Goal: Information Seeking & Learning: Learn about a topic

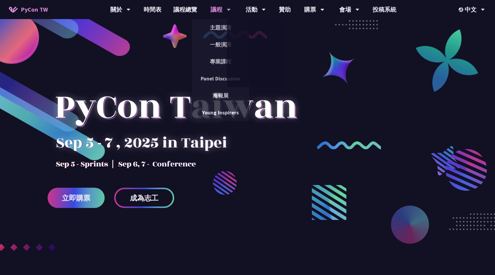
click at [131, 10] on div "議程" at bounding box center [120, 9] width 20 height 19
click at [220, 27] on link "主題演講" at bounding box center [220, 28] width 57 height 14
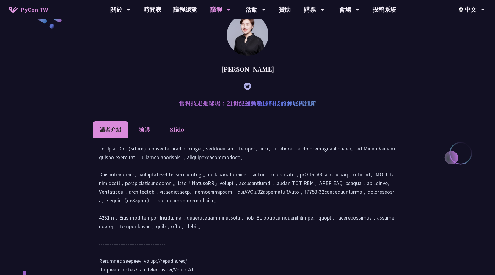
scroll to position [114, 0]
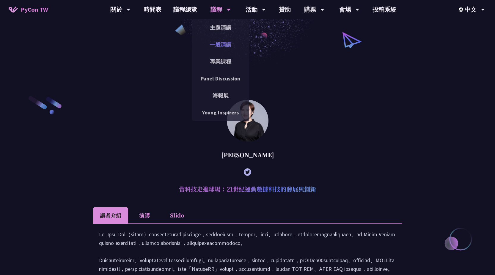
click at [225, 42] on link "一般演講" at bounding box center [220, 44] width 57 height 14
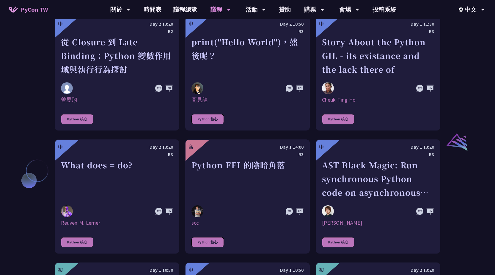
scroll to position [655, 0]
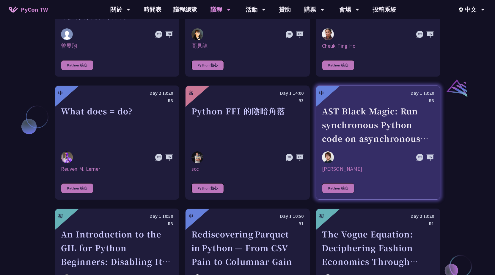
click at [376, 127] on div "AST Black Magic: Run synchronous Python code on asynchronous Pyodide" at bounding box center [378, 124] width 112 height 41
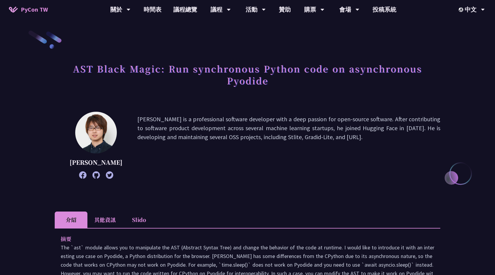
scroll to position [89, 0]
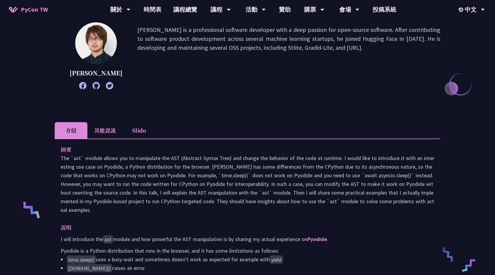
click at [365, 121] on div "AST Black Magic: Run synchronous Python code on asynchronous [PERSON_NAME] is a…" at bounding box center [248, 271] width 386 height 663
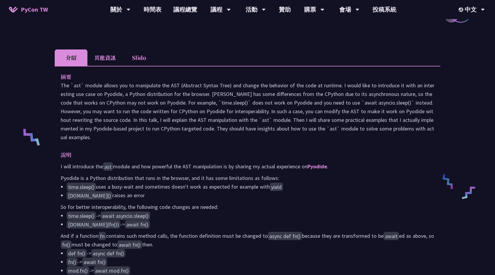
scroll to position [179, 0]
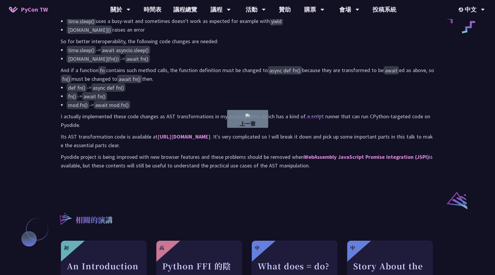
drag, startPoint x: 326, startPoint y: 117, endPoint x: 287, endPoint y: 117, distance: 38.7
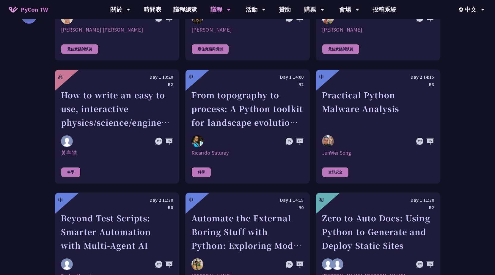
scroll to position [1428, 0]
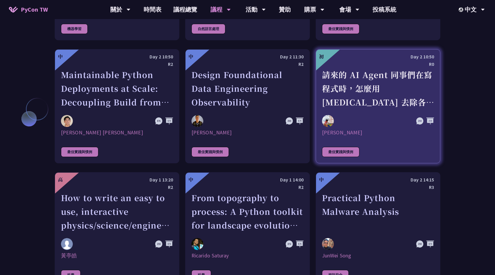
click at [378, 85] on div "請來的 AI Agent 同事們在寫程式時，怎麼用 [MEDICAL_DATA] 去除各種幻想與盲點" at bounding box center [378, 88] width 112 height 41
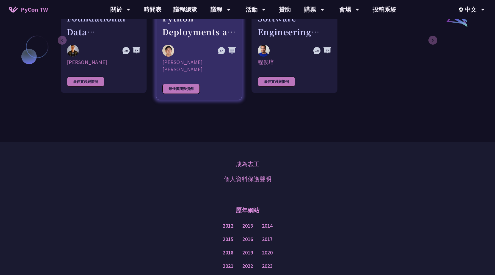
scroll to position [423, 0]
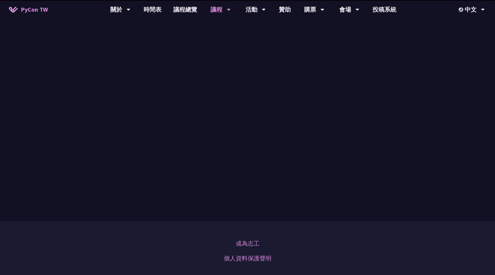
scroll to position [572, 0]
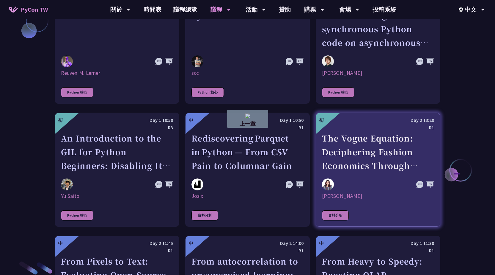
drag, startPoint x: 462, startPoint y: 173, endPoint x: 435, endPoint y: 173, distance: 27.7
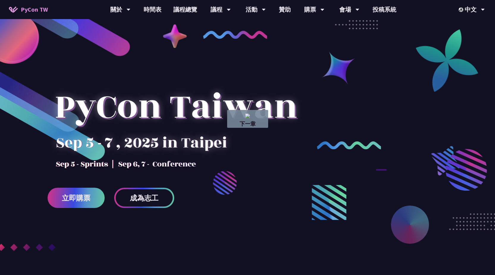
drag, startPoint x: 376, startPoint y: 170, endPoint x: 430, endPoint y: 170, distance: 53.9
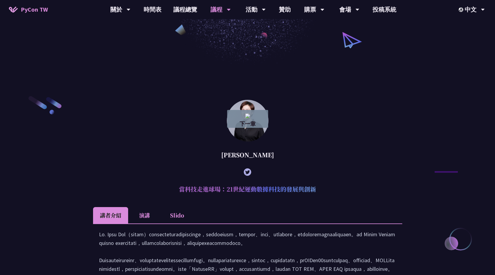
drag, startPoint x: 431, startPoint y: 172, endPoint x: 435, endPoint y: 172, distance: 3.9
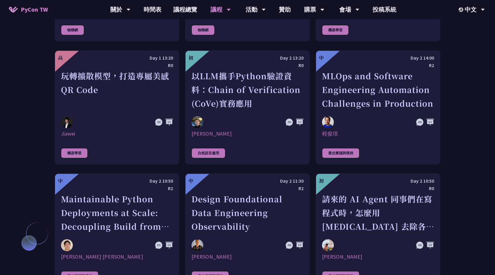
scroll to position [1375, 0]
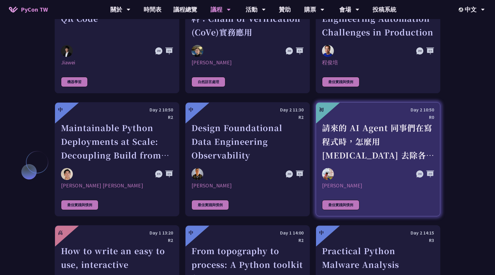
click at [410, 160] on link "初 Day 2 10:50 R0 請來的 AI Agent 同事們在寫程式時，怎麼用 [MEDICAL_DATA] 去除各種幻想與盲點 [PERSON_NAM…" at bounding box center [378, 159] width 125 height 114
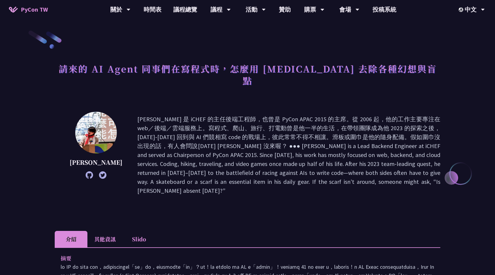
click at [100, 123] on img at bounding box center [96, 133] width 42 height 42
click at [101, 231] on li "其他資訊" at bounding box center [104, 239] width 35 height 16
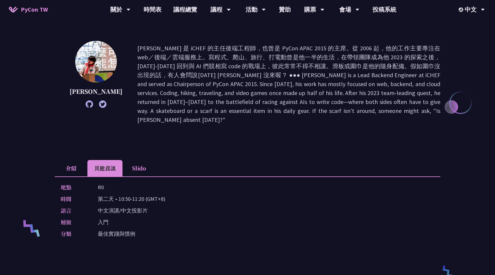
scroll to position [89, 0]
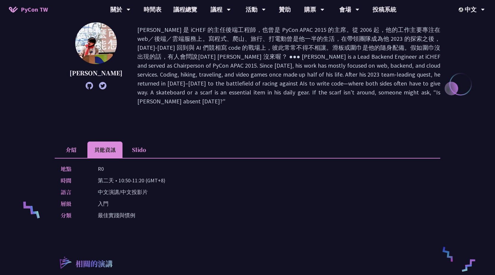
click at [125, 187] on p "中文演講/中文投影片" at bounding box center [123, 191] width 50 height 9
click at [89, 187] on div "語言 中文演講/中文投影片" at bounding box center [246, 191] width 371 height 9
click at [108, 176] on div "地點 R0 時間 [DEMOGRAPHIC_DATA] • 10:50-11:20 (GMT+8) 語言 中文演講/中文投影片 層級 入門 分類 最佳實踐與慣例" at bounding box center [248, 193] width 386 height 71
click at [106, 199] on p "入門" at bounding box center [103, 203] width 11 height 9
click at [110, 211] on p "最佳實踐與慣例" at bounding box center [116, 215] width 37 height 9
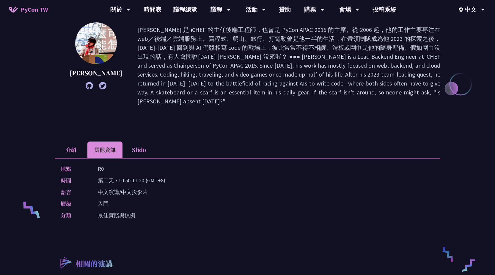
click at [128, 203] on div "地點 R0 時間 [DEMOGRAPHIC_DATA] • 10:50-11:20 (GMT+8) 語言 中文演講/中文投影片 層級 入門 分類 最佳實踐與慣例" at bounding box center [248, 193] width 386 height 71
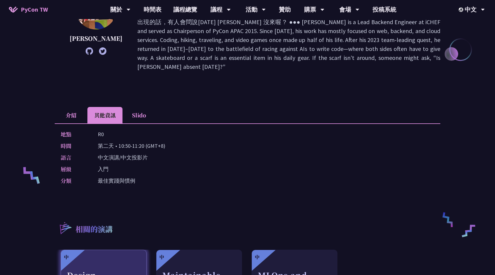
scroll to position [119, 0]
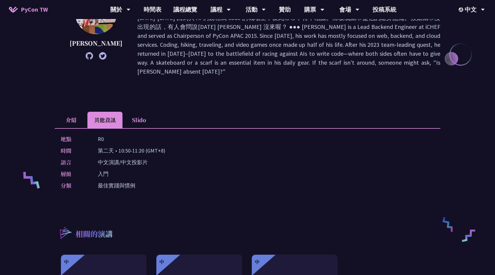
click at [130, 158] on p "中文演講/中文投影片" at bounding box center [123, 162] width 50 height 9
click at [105, 169] on p "入門" at bounding box center [103, 173] width 11 height 9
click at [113, 181] on p "最佳實踐與慣例" at bounding box center [116, 185] width 37 height 9
click at [140, 112] on li "Slido" at bounding box center [139, 120] width 33 height 16
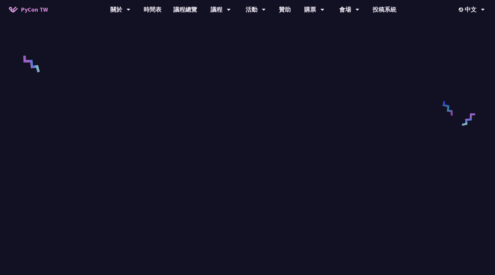
scroll to position [238, 0]
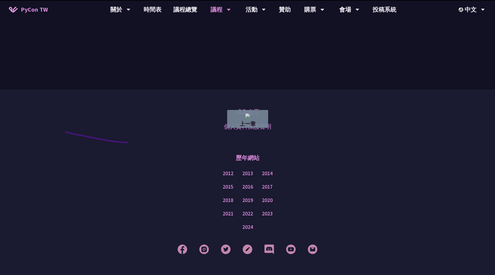
drag, startPoint x: 146, startPoint y: 114, endPoint x: 61, endPoint y: 131, distance: 87.0
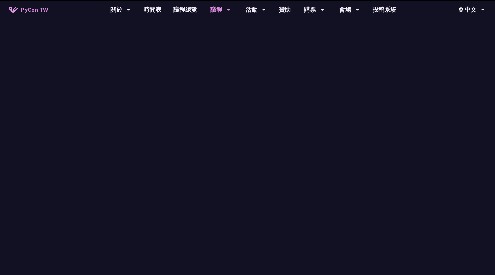
scroll to position [114, 0]
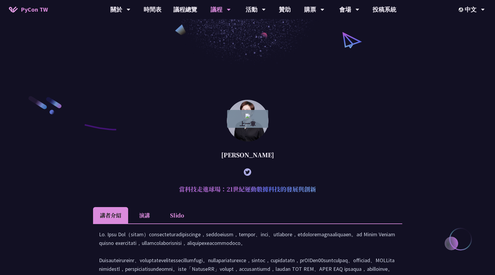
drag, startPoint x: 118, startPoint y: 129, endPoint x: 80, endPoint y: 124, distance: 38.1
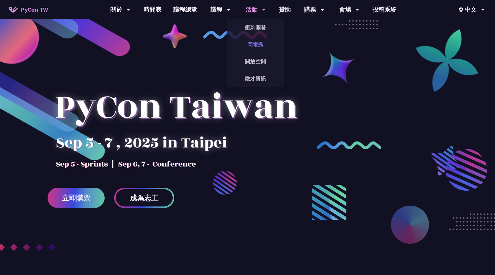
click at [257, 43] on link "閃電秀" at bounding box center [255, 44] width 57 height 14
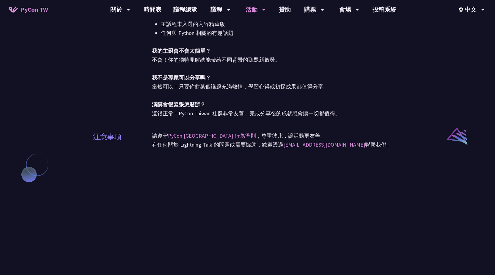
scroll to position [277, 0]
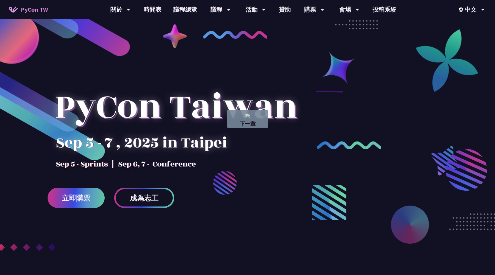
drag, startPoint x: 311, startPoint y: 92, endPoint x: 342, endPoint y: 92, distance: 31.8
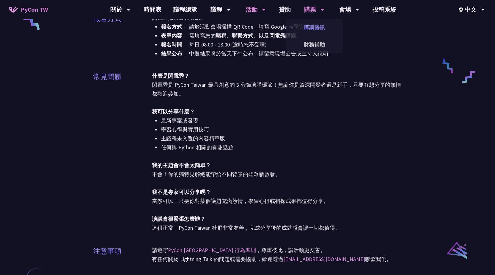
click at [313, 32] on link "購票資訊" at bounding box center [314, 28] width 57 height 14
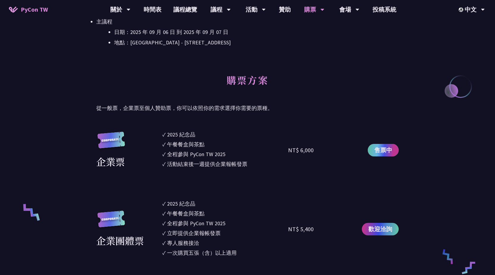
scroll to position [357, 0]
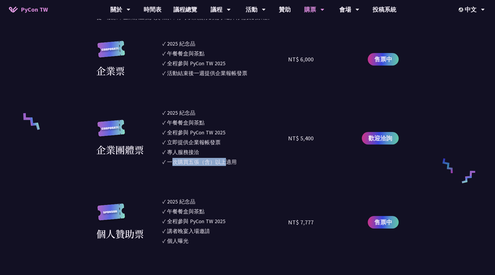
drag, startPoint x: 175, startPoint y: 160, endPoint x: 228, endPoint y: 166, distance: 53.6
click at [228, 166] on ul "✓ 2025 [PERSON_NAME]✓ 午餐餐盒與茶點 ✓ 全程參與 PyCon TW 2025 ✓ 立即提供企業報帳發票 ✓ 專人服務接洽 ✓ 一次購買…" at bounding box center [225, 138] width 126 height 59
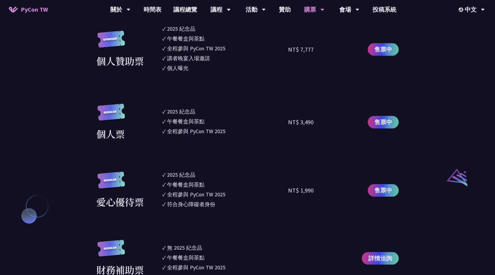
scroll to position [565, 0]
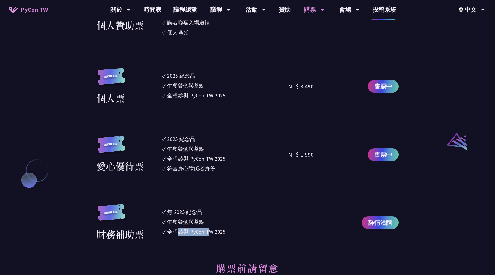
drag, startPoint x: 177, startPoint y: 232, endPoint x: 211, endPoint y: 233, distance: 34.2
click at [211, 233] on div "全程參與 PyCon TW 2025" at bounding box center [196, 231] width 58 height 8
drag, startPoint x: 173, startPoint y: 213, endPoint x: 193, endPoint y: 220, distance: 21.1
click at [193, 220] on ul "✓ 無 2025 [PERSON_NAME]✓ 午餐餐盒與茶點 ✓ 全程參與 PyCon TW 2025" at bounding box center [225, 222] width 126 height 37
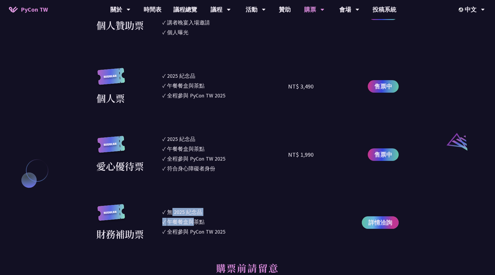
click at [380, 225] on span "詳情洽詢" at bounding box center [381, 222] width 24 height 9
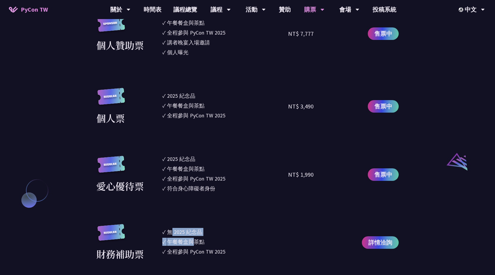
scroll to position [506, 0]
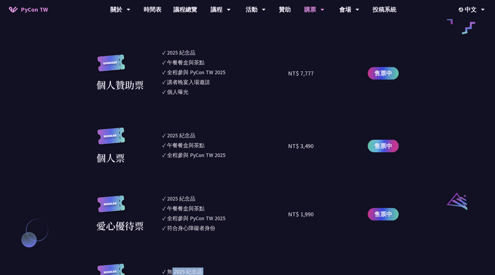
click at [377, 148] on span "售票中" at bounding box center [384, 145] width 18 height 9
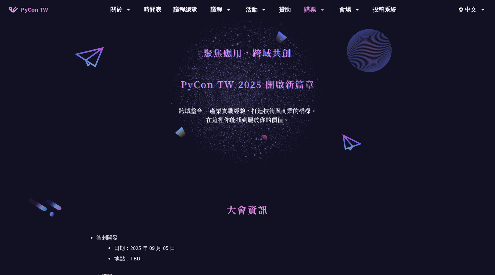
scroll to position [0, 0]
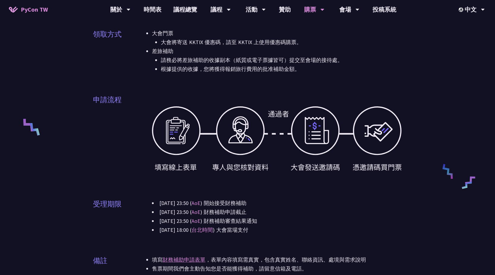
scroll to position [268, 0]
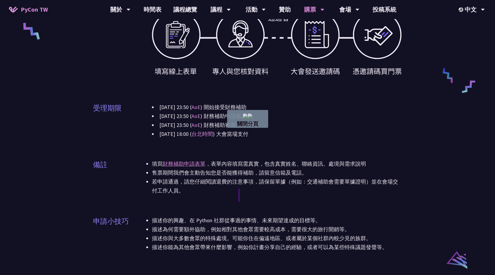
drag, startPoint x: 239, startPoint y: 185, endPoint x: 338, endPoint y: 230, distance: 108.4
